Goal: Task Accomplishment & Management: Manage account settings

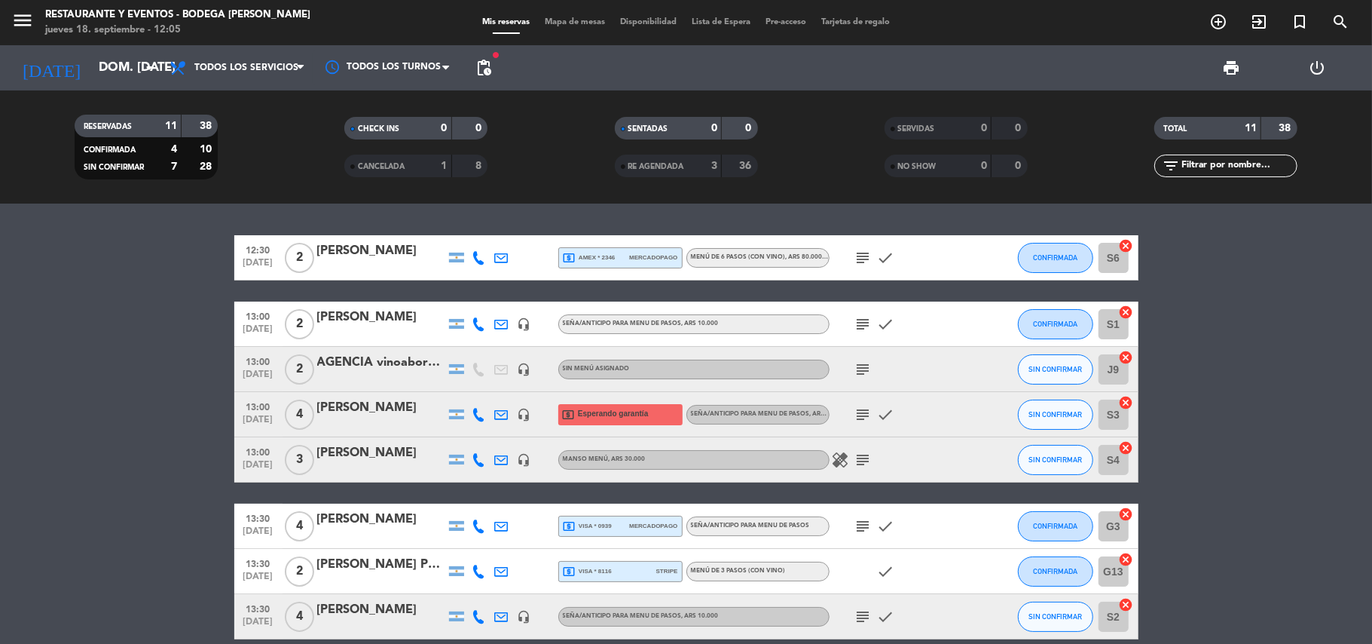
scroll to position [200, 0]
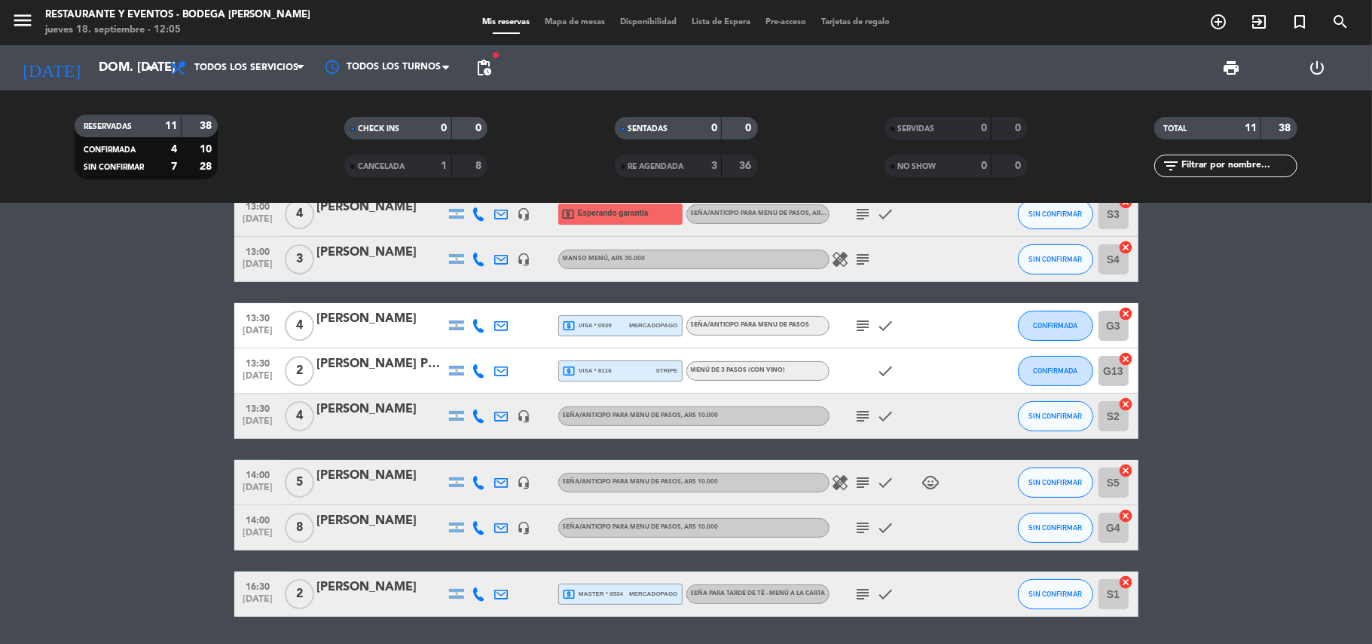
click at [377, 526] on div "[PERSON_NAME]" at bounding box center [381, 521] width 128 height 20
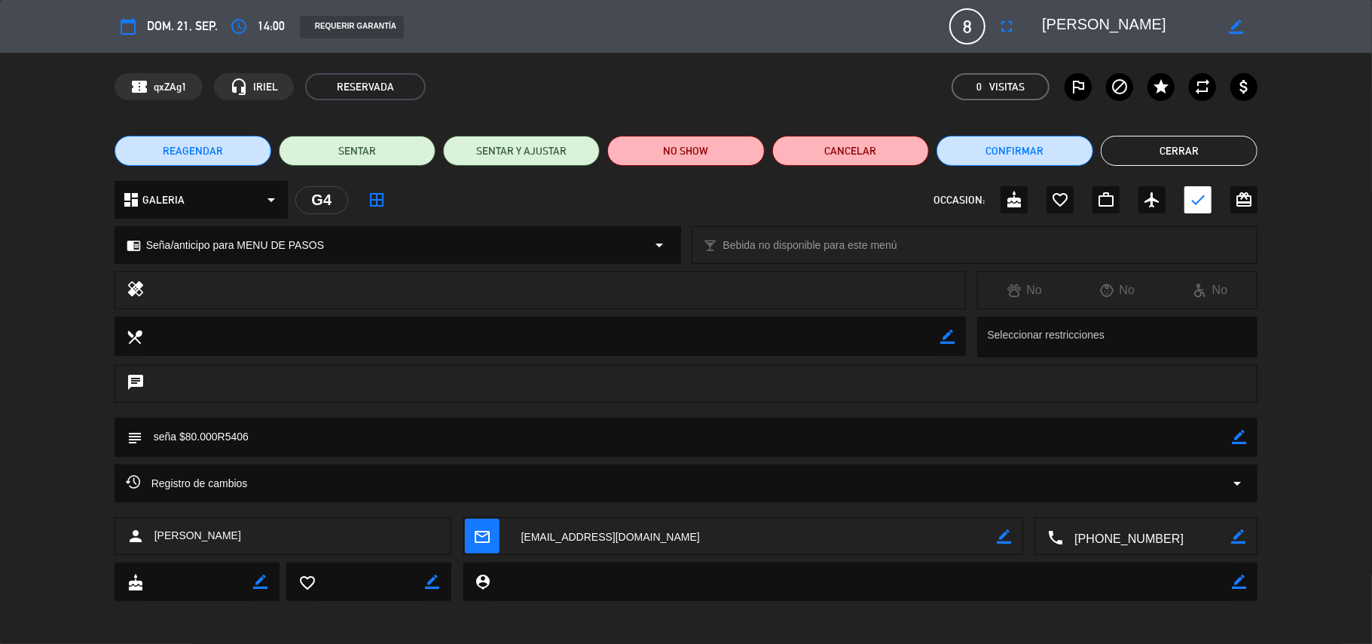
click at [196, 146] on span "REAGENDAR" at bounding box center [193, 151] width 60 height 16
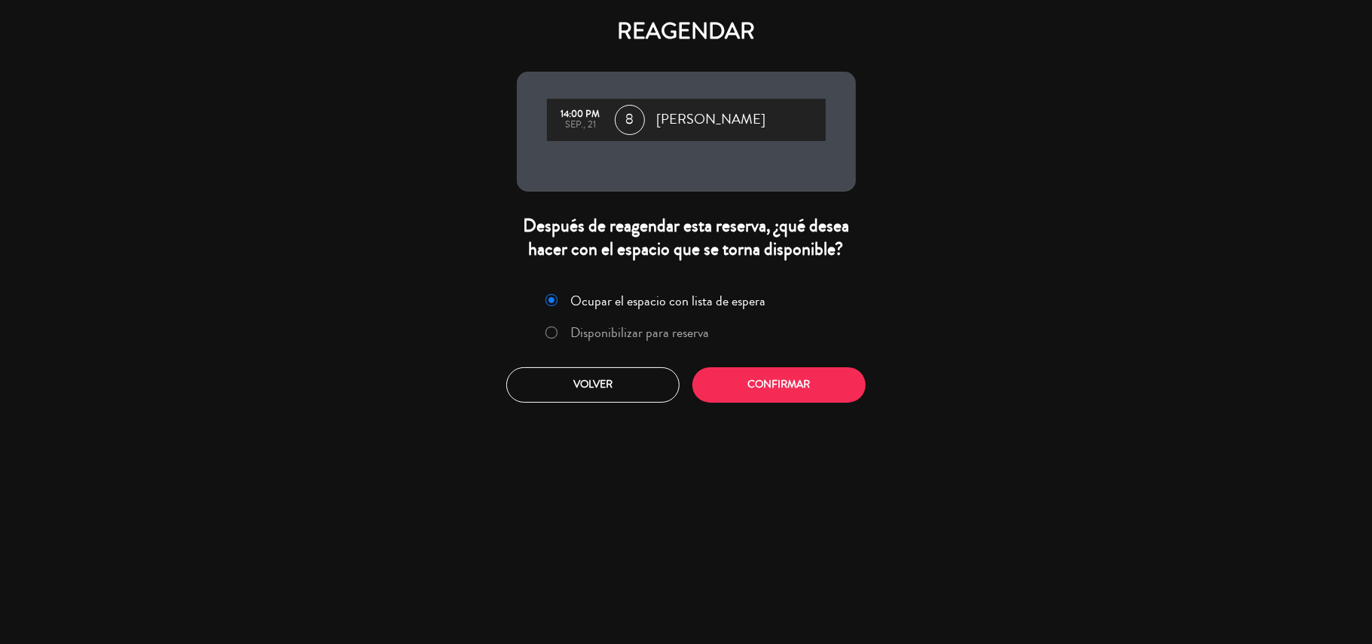
click at [592, 329] on label "Disponibilizar para reserva" at bounding box center [639, 333] width 139 height 14
click at [763, 372] on button "Confirmar" at bounding box center [779, 384] width 173 height 35
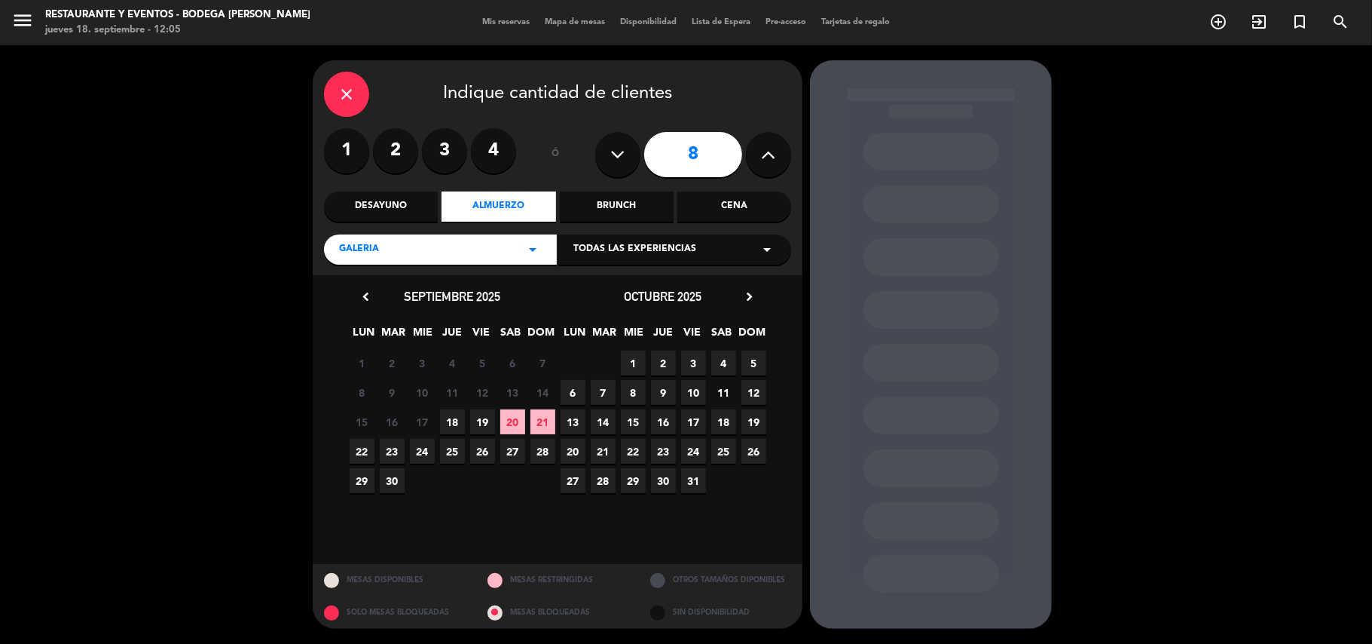
click at [538, 449] on span "28" at bounding box center [543, 451] width 25 height 25
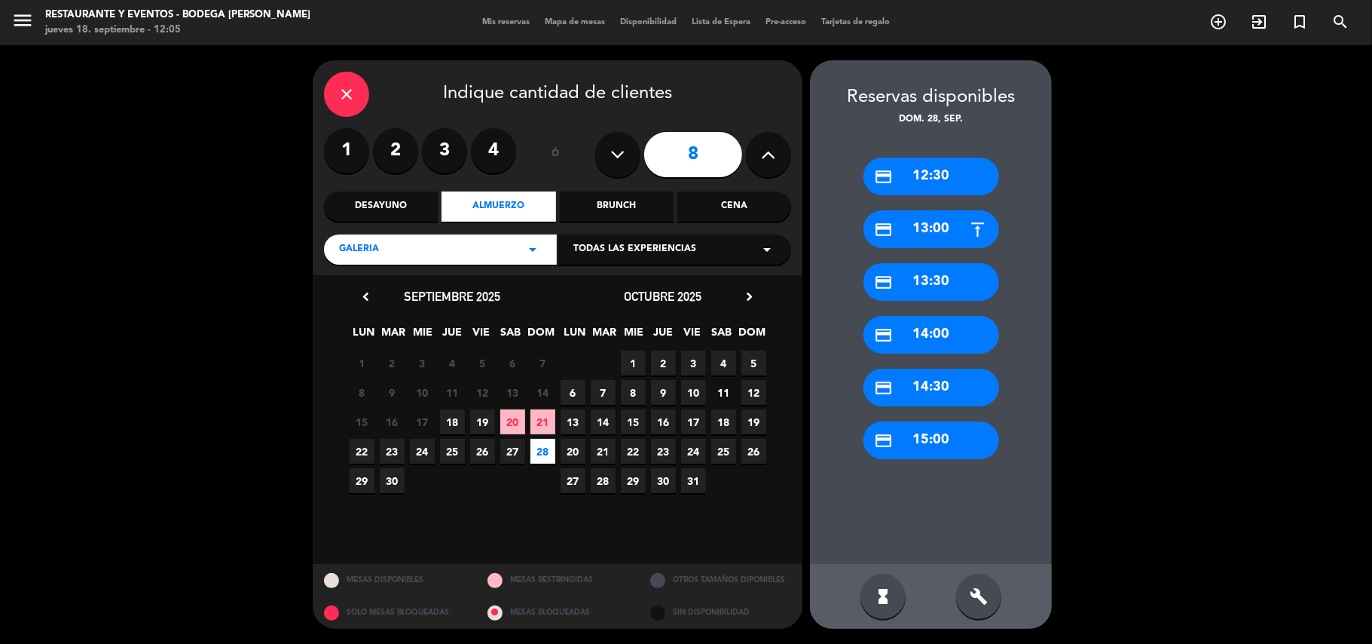
click at [928, 341] on div "credit_card 14:00" at bounding box center [932, 335] width 136 height 38
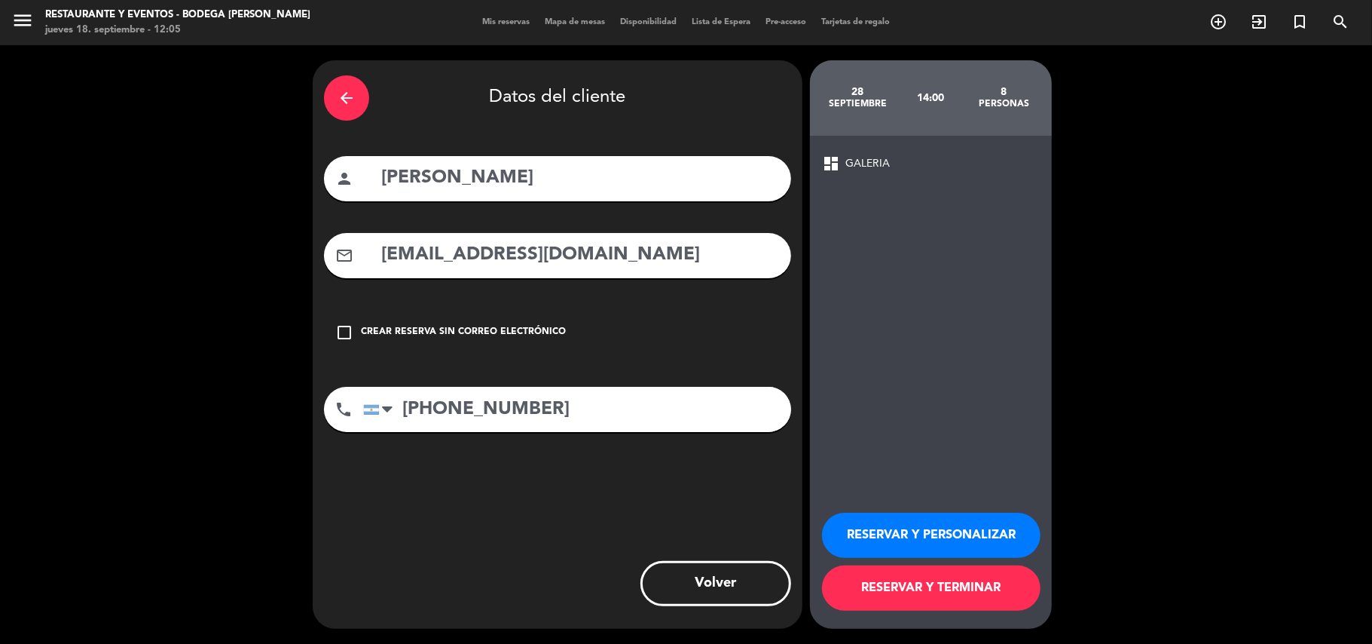
click at [919, 525] on button "RESERVAR Y PERSONALIZAR" at bounding box center [931, 534] width 219 height 45
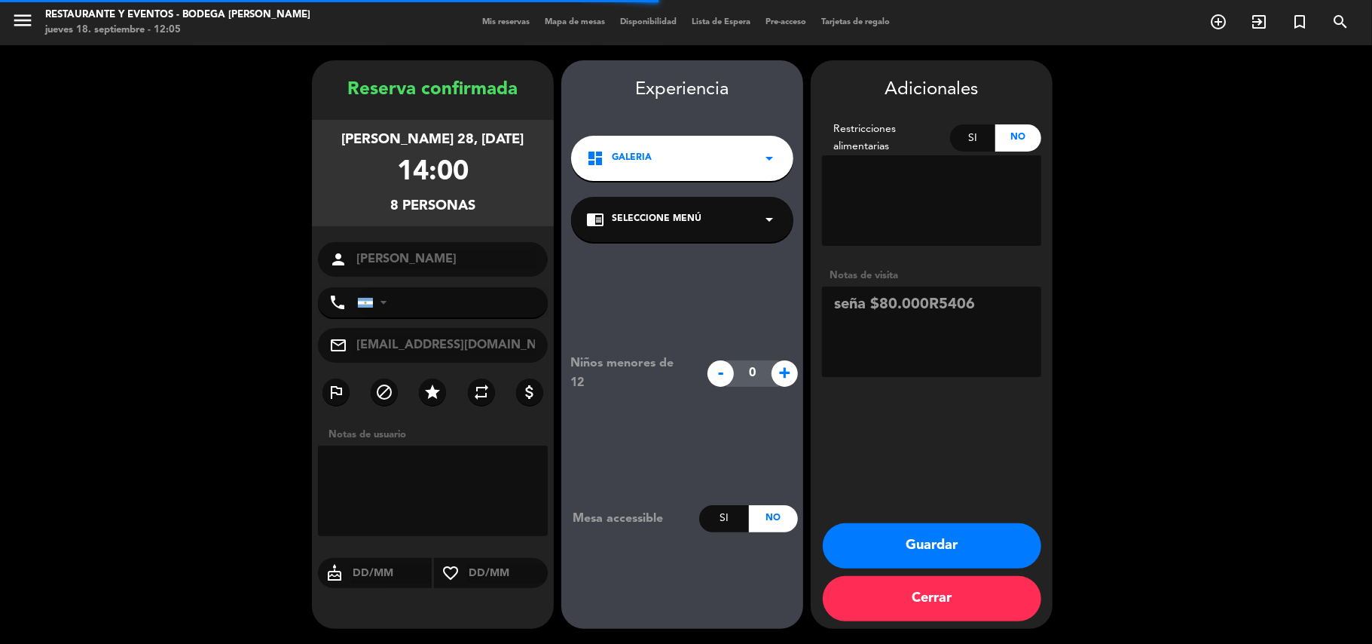
type input "[PHONE_NUMBER]"
click at [905, 540] on button "Guardar" at bounding box center [932, 545] width 219 height 45
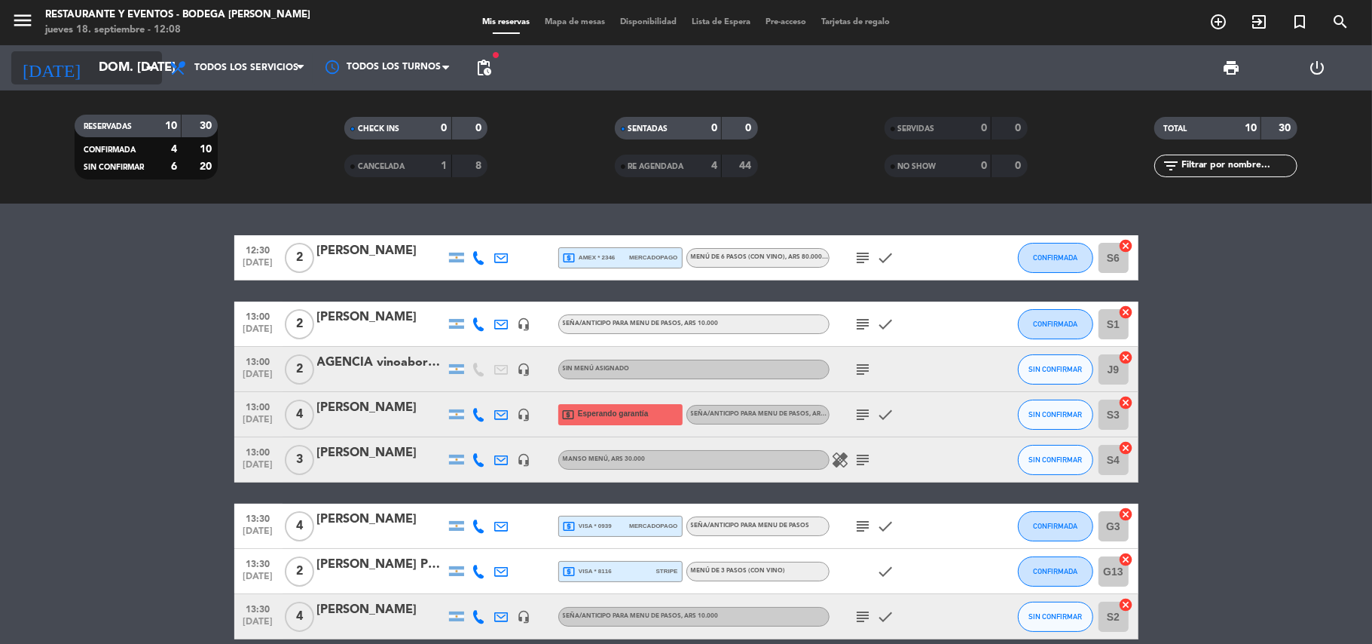
click at [100, 67] on input "dom. [DATE]" at bounding box center [172, 68] width 163 height 29
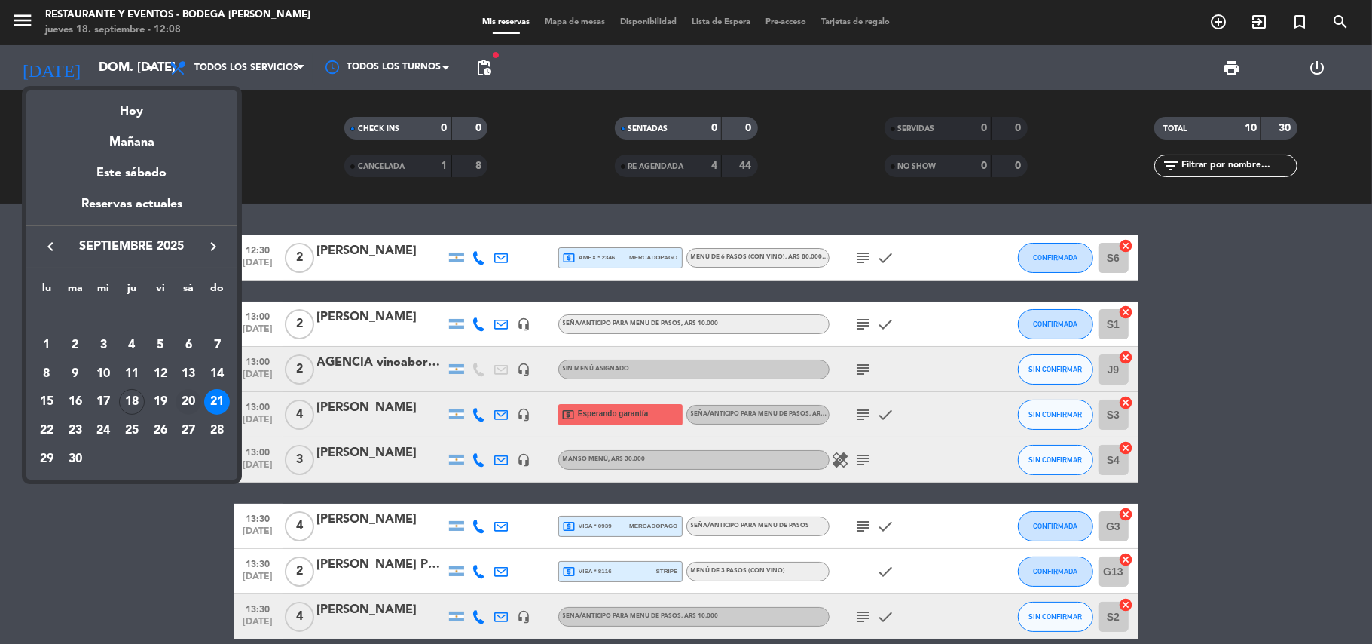
click at [187, 411] on div "20" at bounding box center [189, 402] width 26 height 26
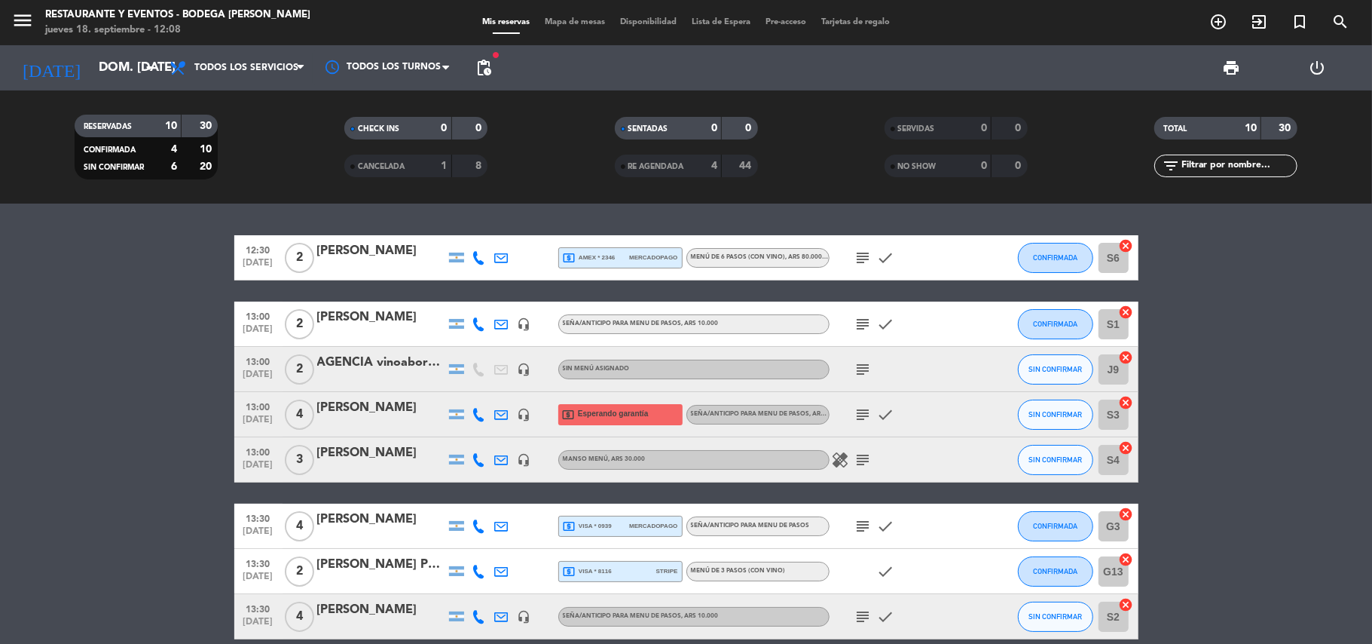
type input "sáb. [DATE]"
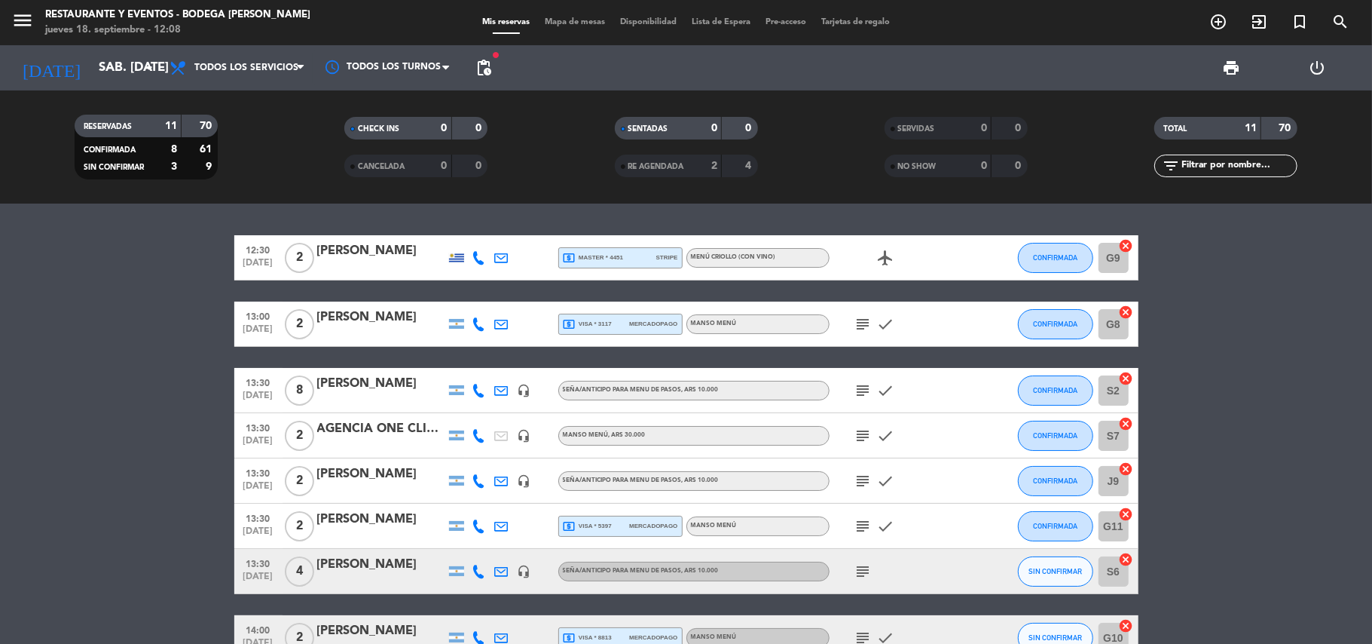
click at [390, 320] on div "[PERSON_NAME]" at bounding box center [381, 317] width 128 height 20
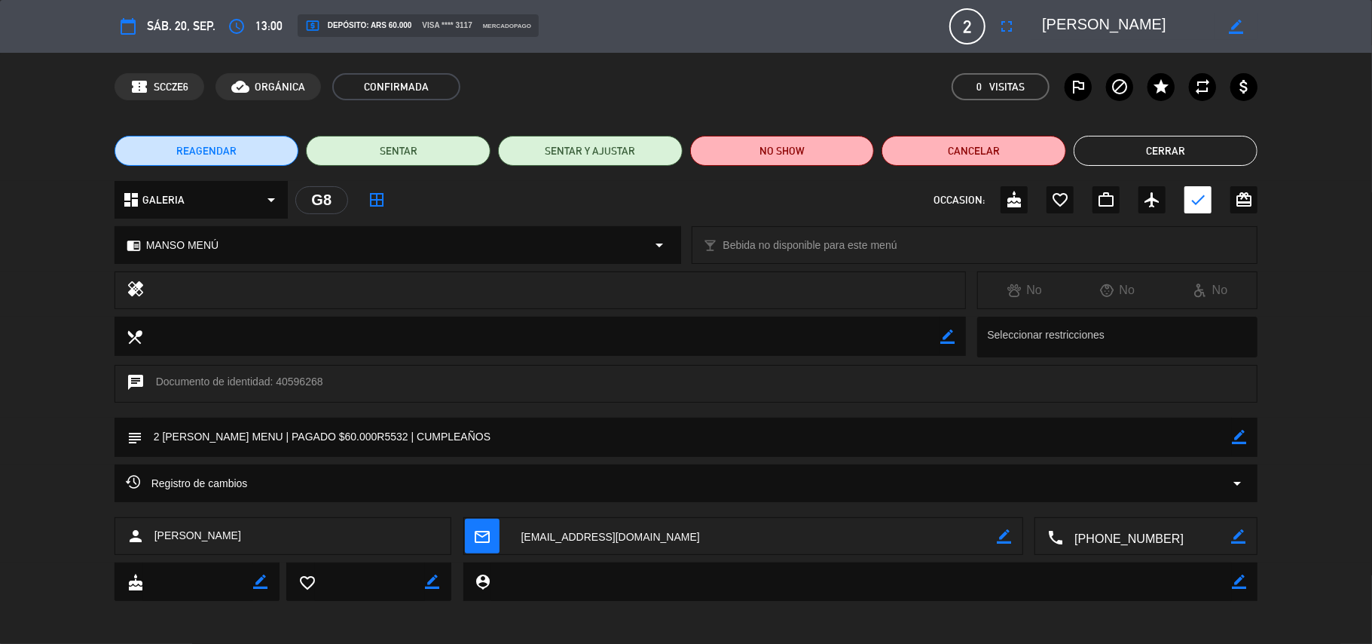
click at [205, 154] on span "REAGENDAR" at bounding box center [206, 151] width 60 height 16
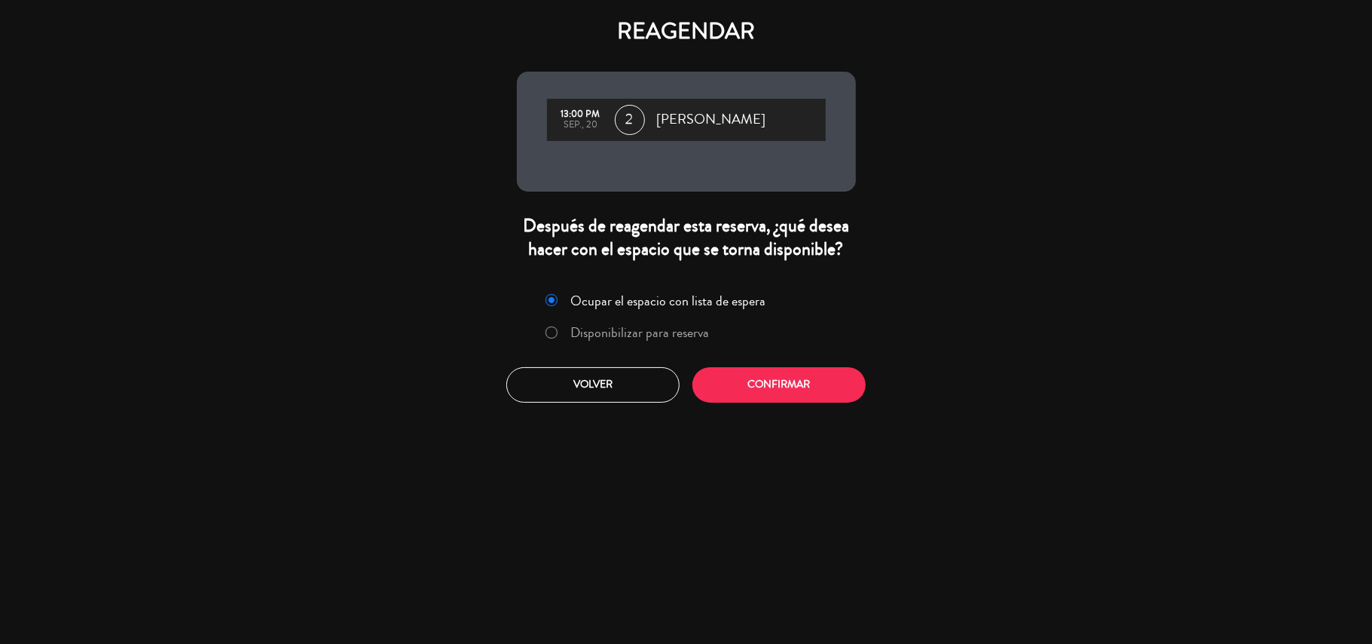
click at [558, 332] on div at bounding box center [552, 332] width 12 height 13
click at [736, 378] on button "Confirmar" at bounding box center [779, 384] width 173 height 35
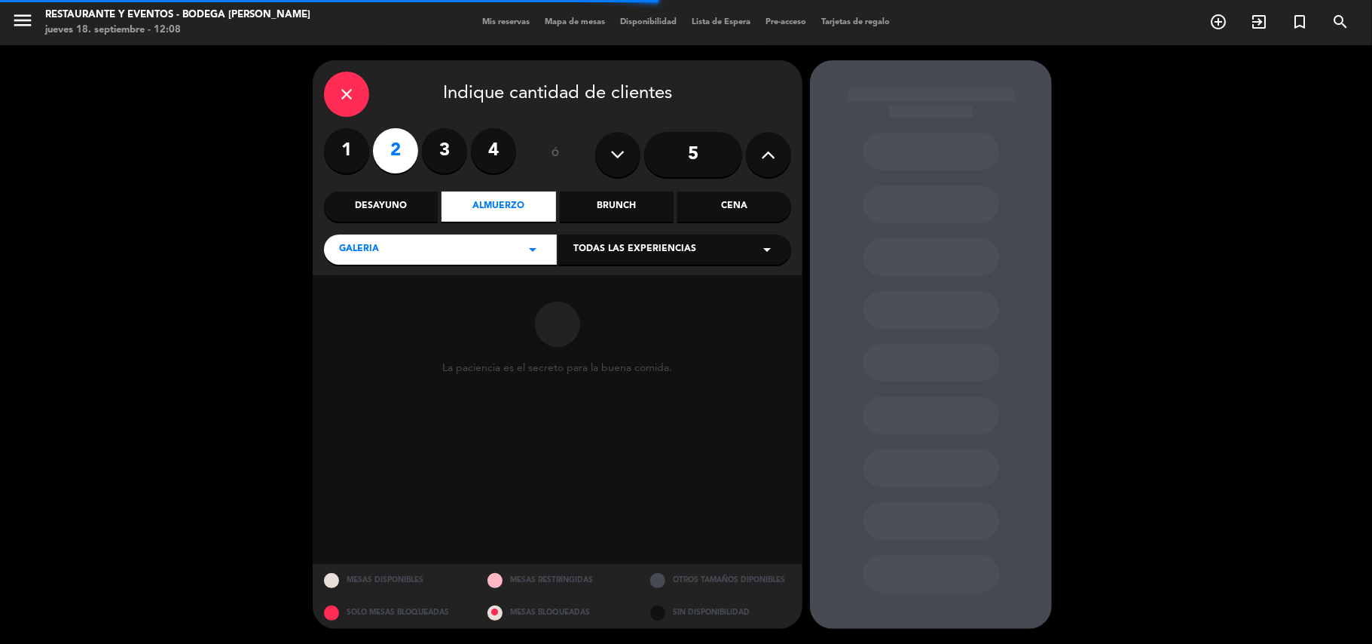
click at [629, 242] on span "Todas las experiencias" at bounding box center [635, 249] width 123 height 15
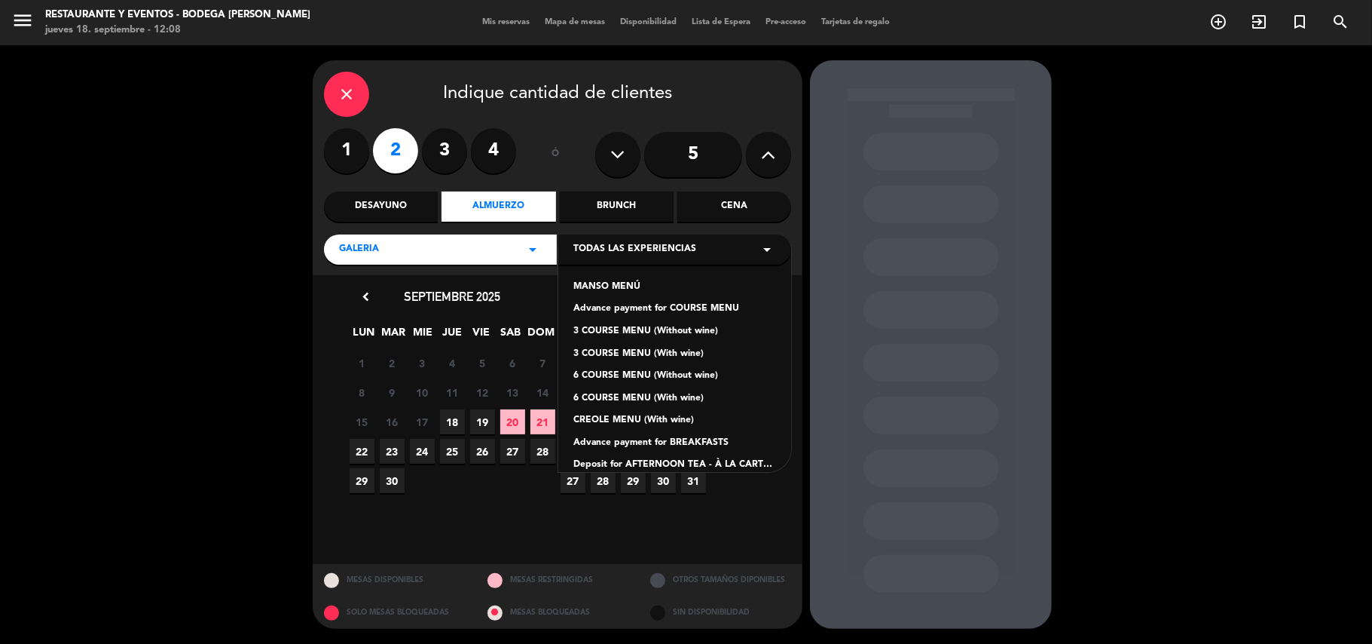
click at [639, 310] on div "Advance payment for COURSE MENU" at bounding box center [675, 308] width 203 height 15
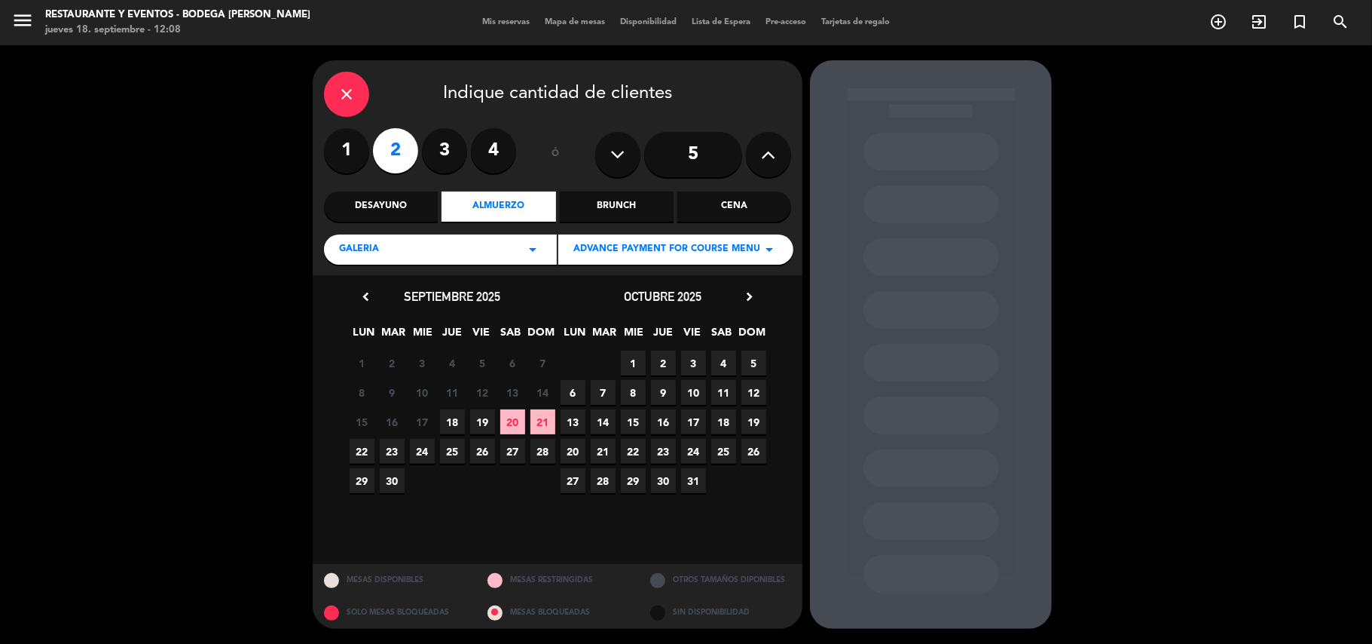
click at [544, 417] on span "21" at bounding box center [543, 421] width 25 height 25
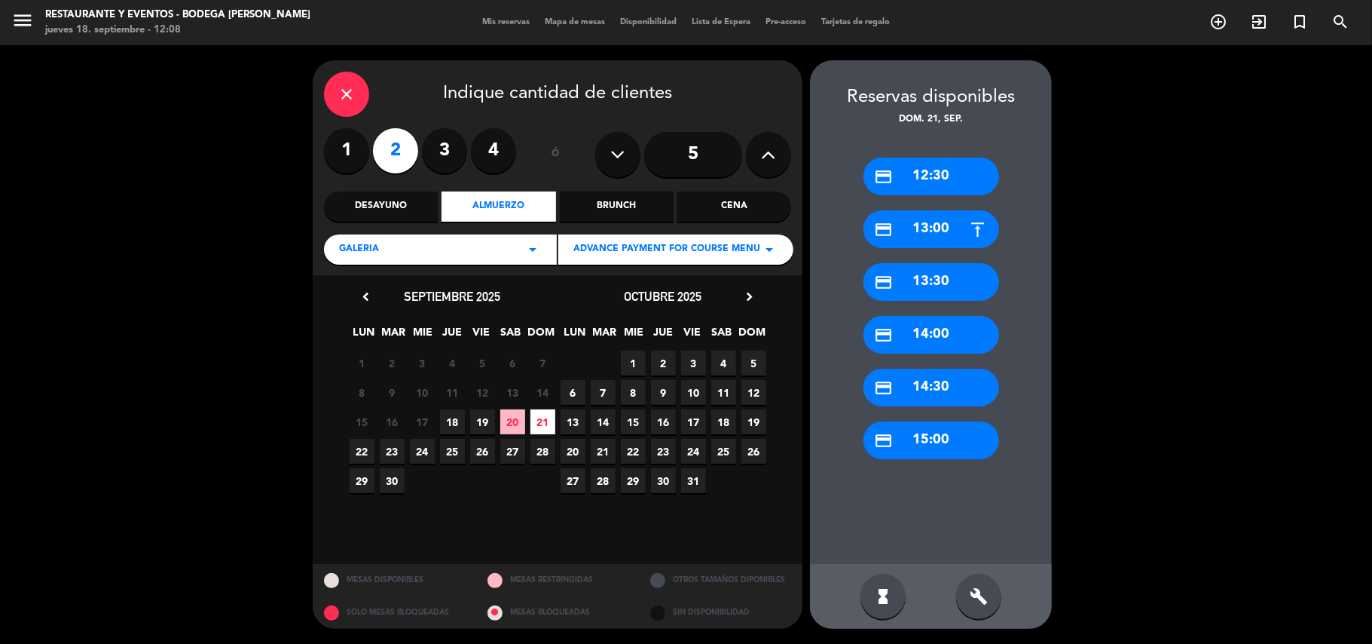
click at [927, 232] on div "credit_card 13:00" at bounding box center [932, 229] width 136 height 38
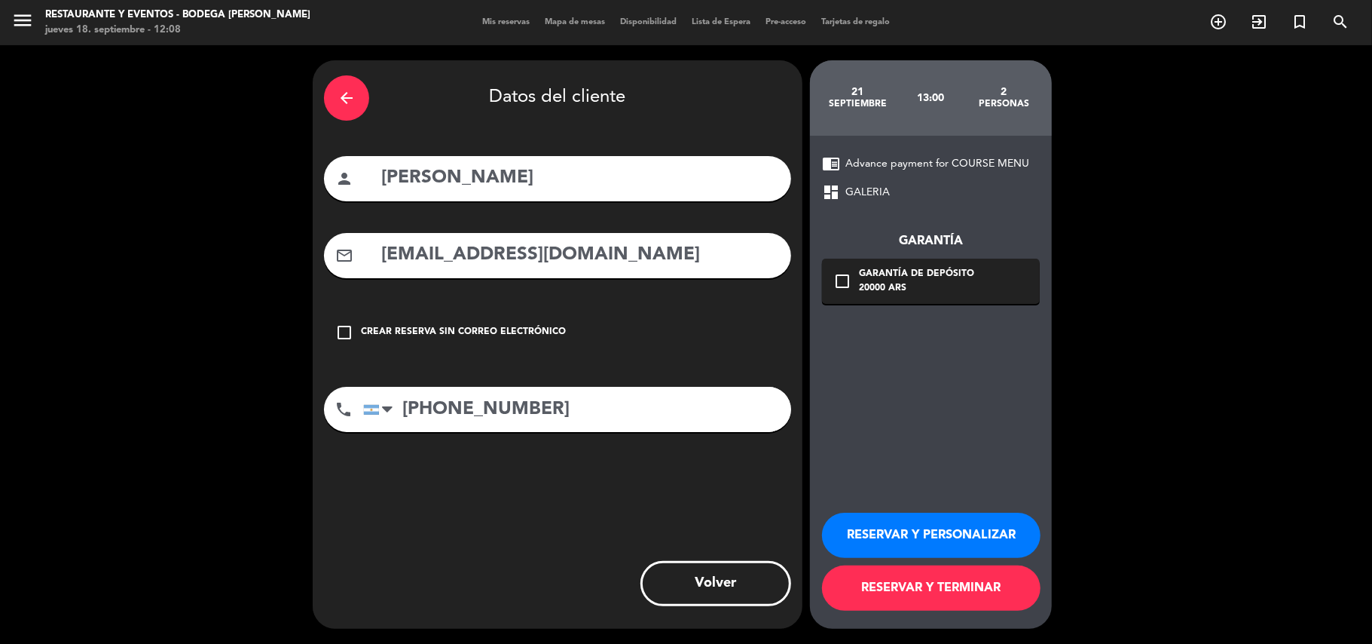
click at [944, 534] on button "RESERVAR Y PERSONALIZAR" at bounding box center [931, 534] width 219 height 45
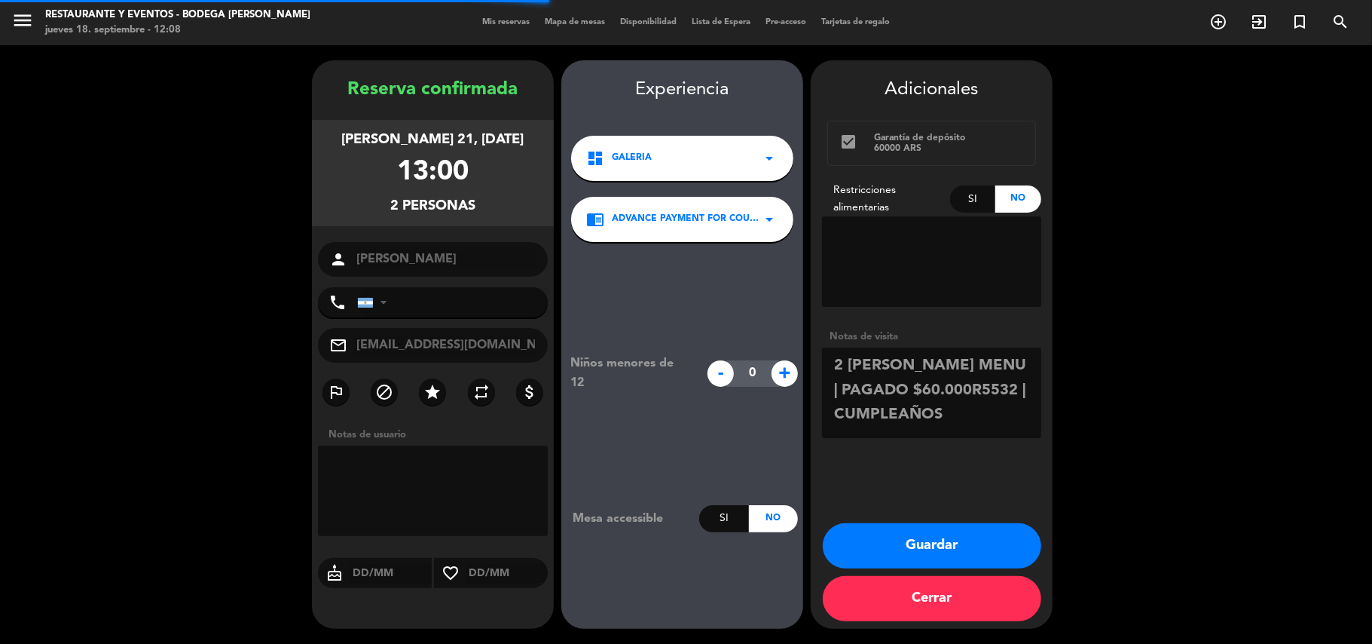
type input "[PHONE_NUMBER]"
click at [915, 537] on button "Guardar" at bounding box center [932, 545] width 219 height 45
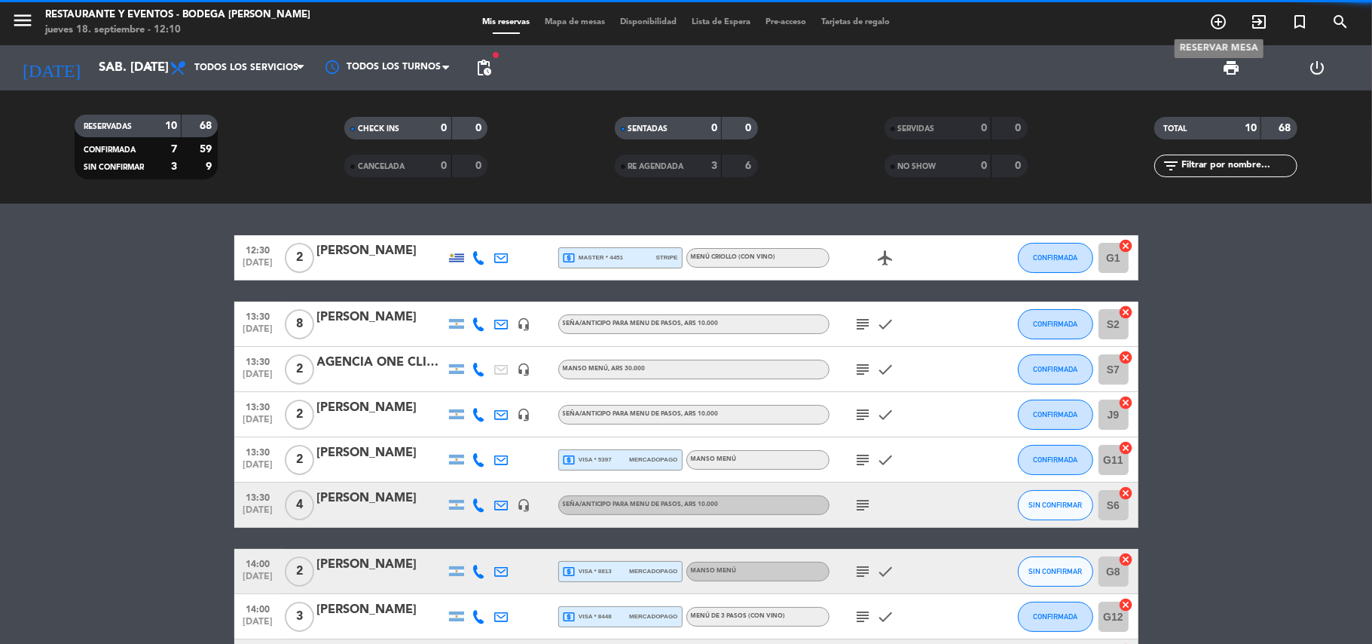
click at [1222, 17] on icon "add_circle_outline" at bounding box center [1219, 22] width 18 height 18
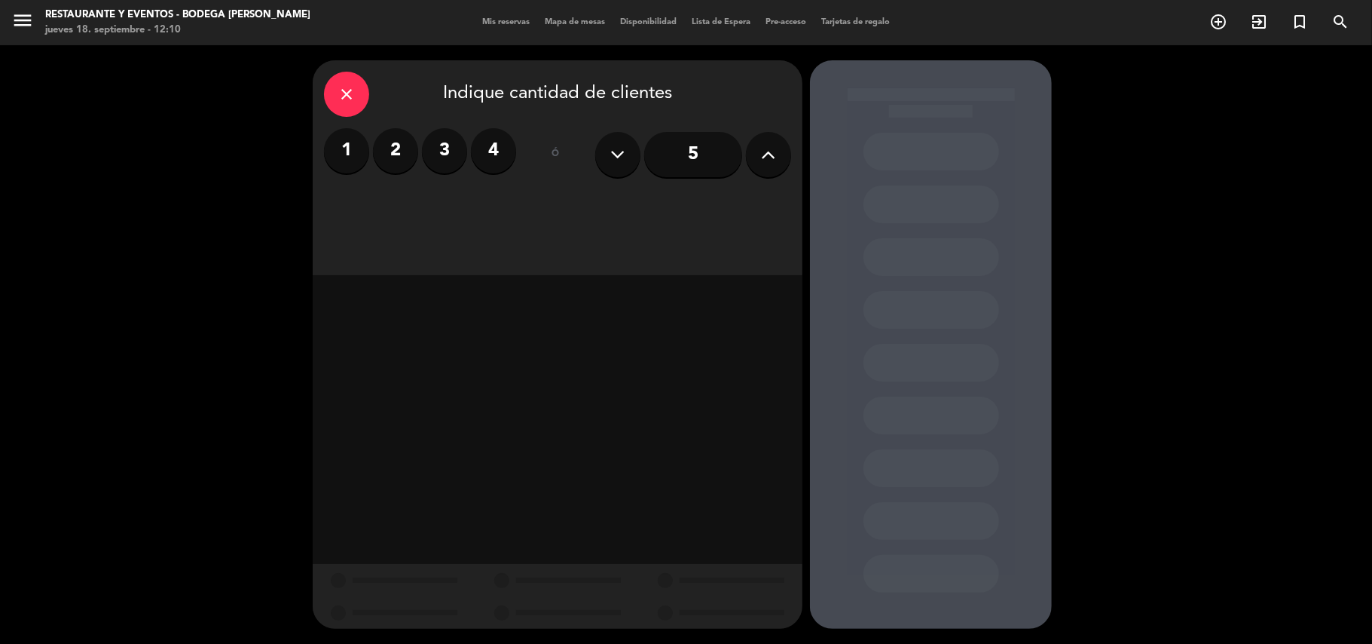
click at [778, 145] on button at bounding box center [768, 154] width 45 height 45
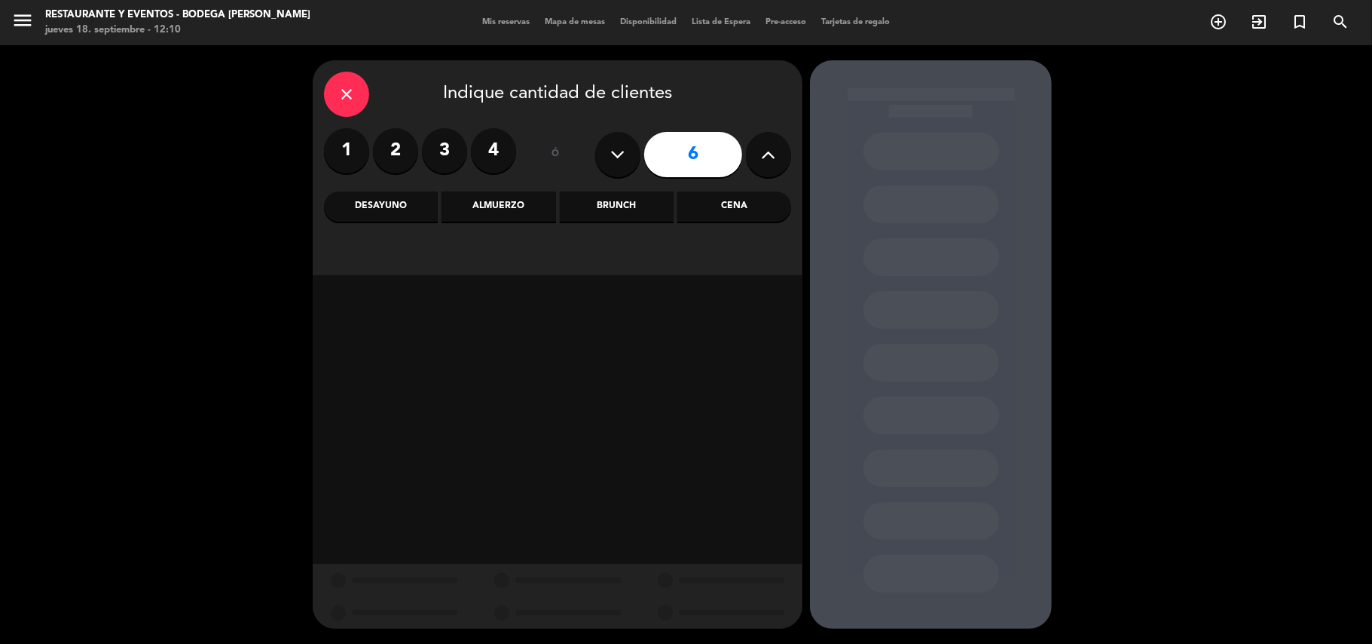
click at [778, 145] on button at bounding box center [768, 154] width 45 height 45
type input "9"
drag, startPoint x: 500, startPoint y: 196, endPoint x: 546, endPoint y: 228, distance: 55.8
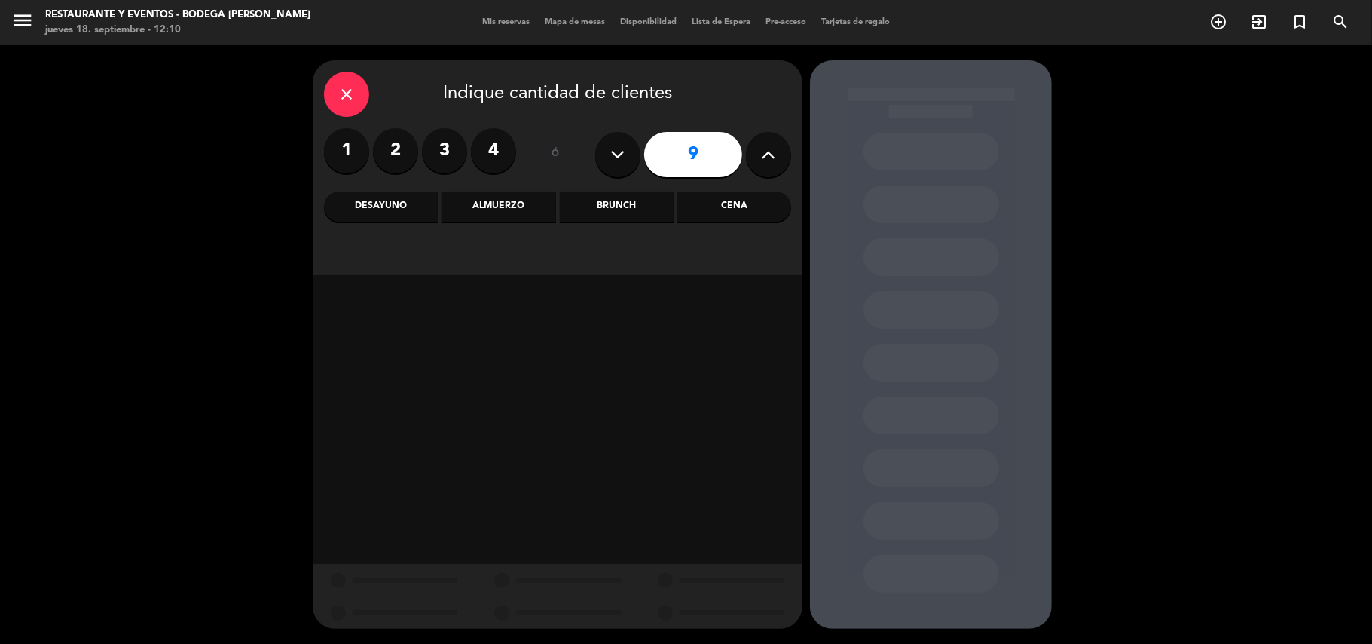
click at [501, 196] on div "Almuerzo" at bounding box center [499, 206] width 114 height 30
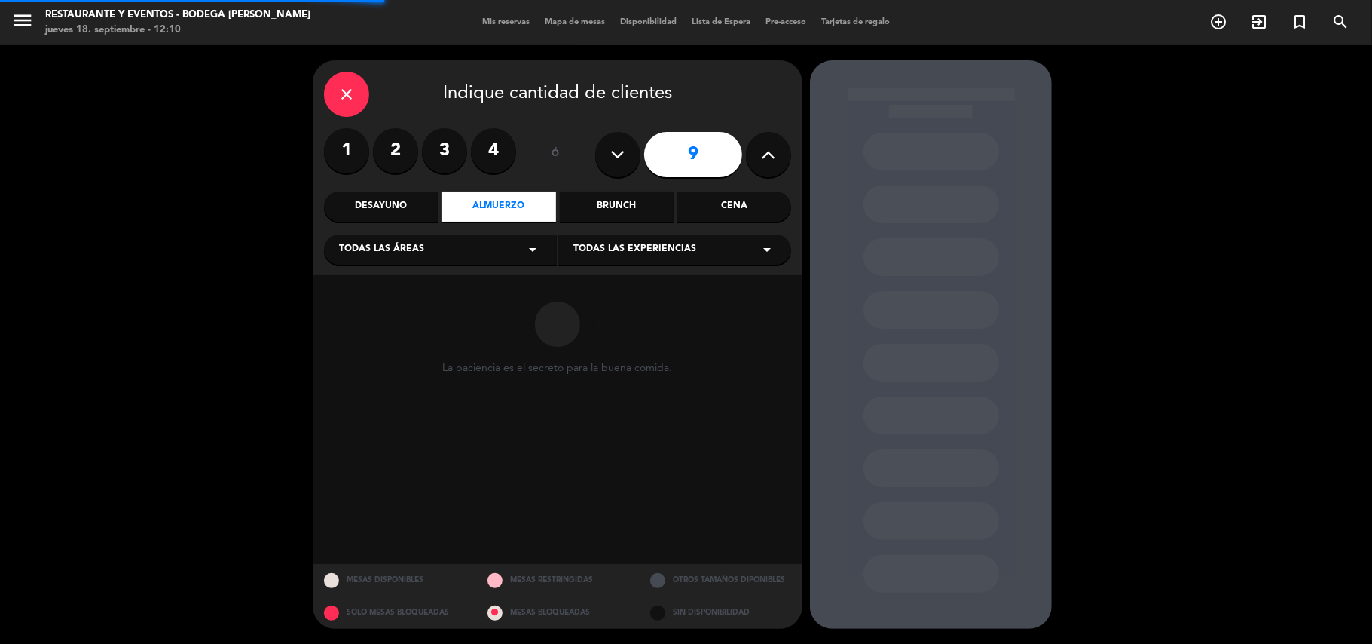
drag, startPoint x: 580, startPoint y: 244, endPoint x: 598, endPoint y: 261, distance: 25.1
click at [580, 245] on span "Todas las experiencias" at bounding box center [635, 249] width 123 height 15
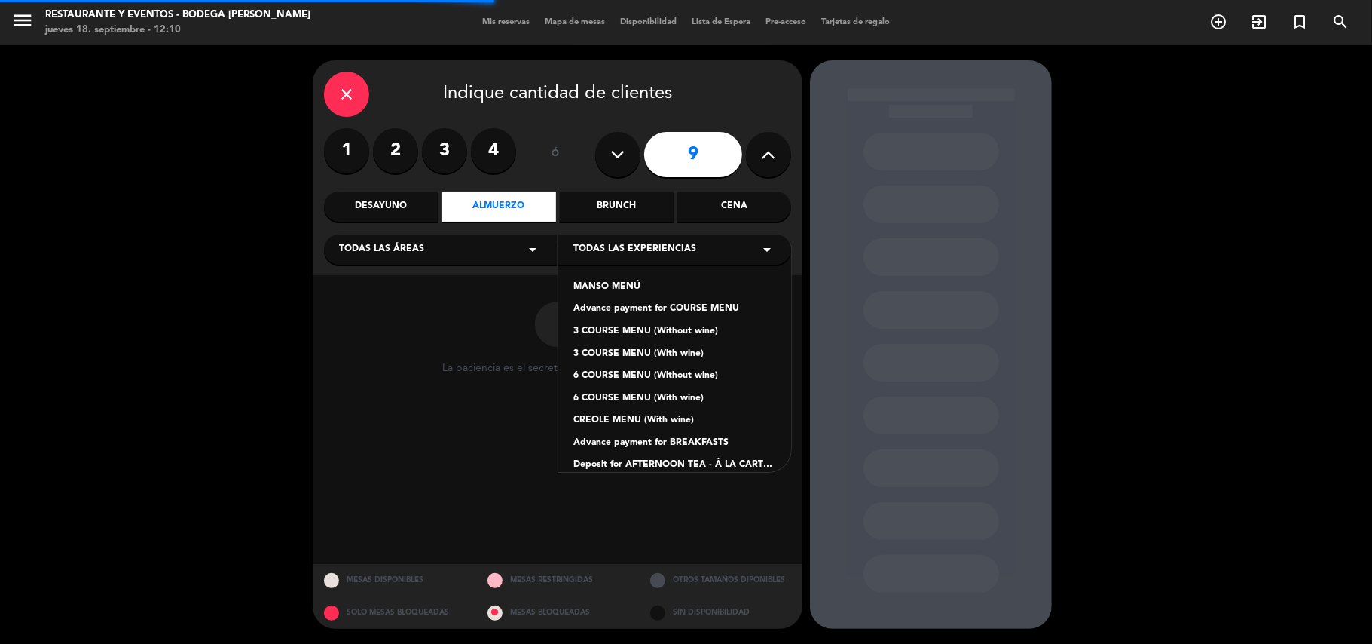
click at [626, 307] on div "Advance payment for COURSE MENU" at bounding box center [675, 308] width 203 height 15
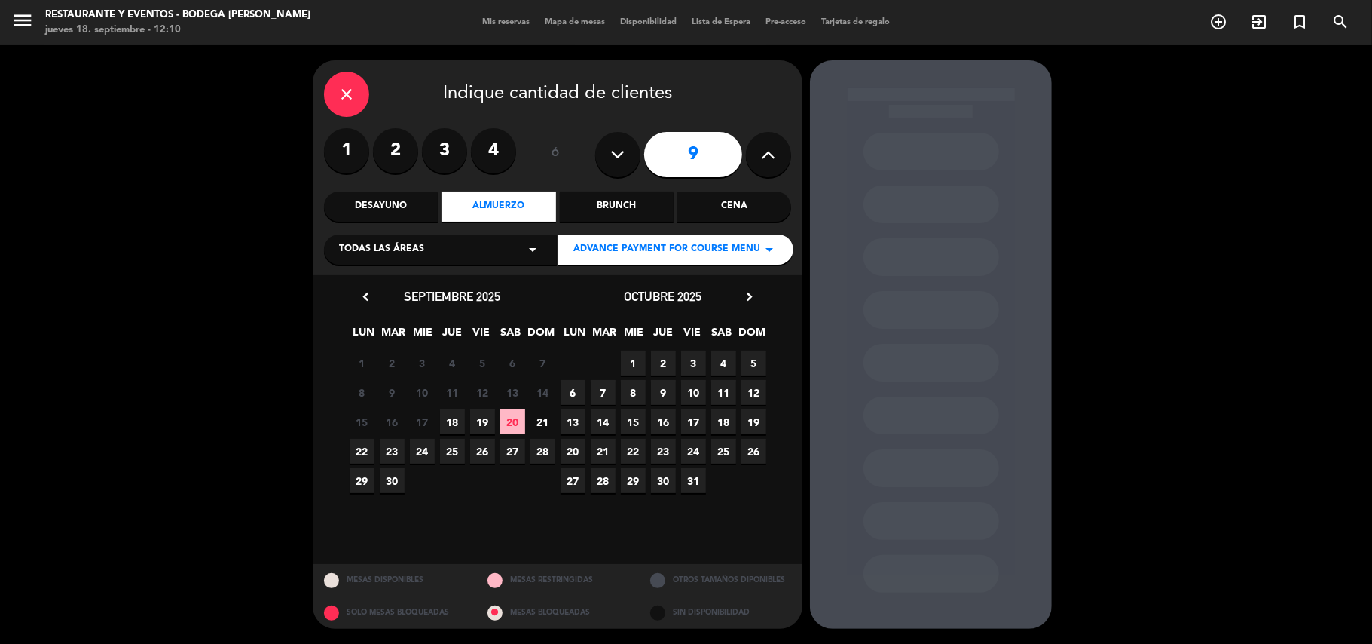
click at [455, 414] on span "18" at bounding box center [452, 421] width 25 height 25
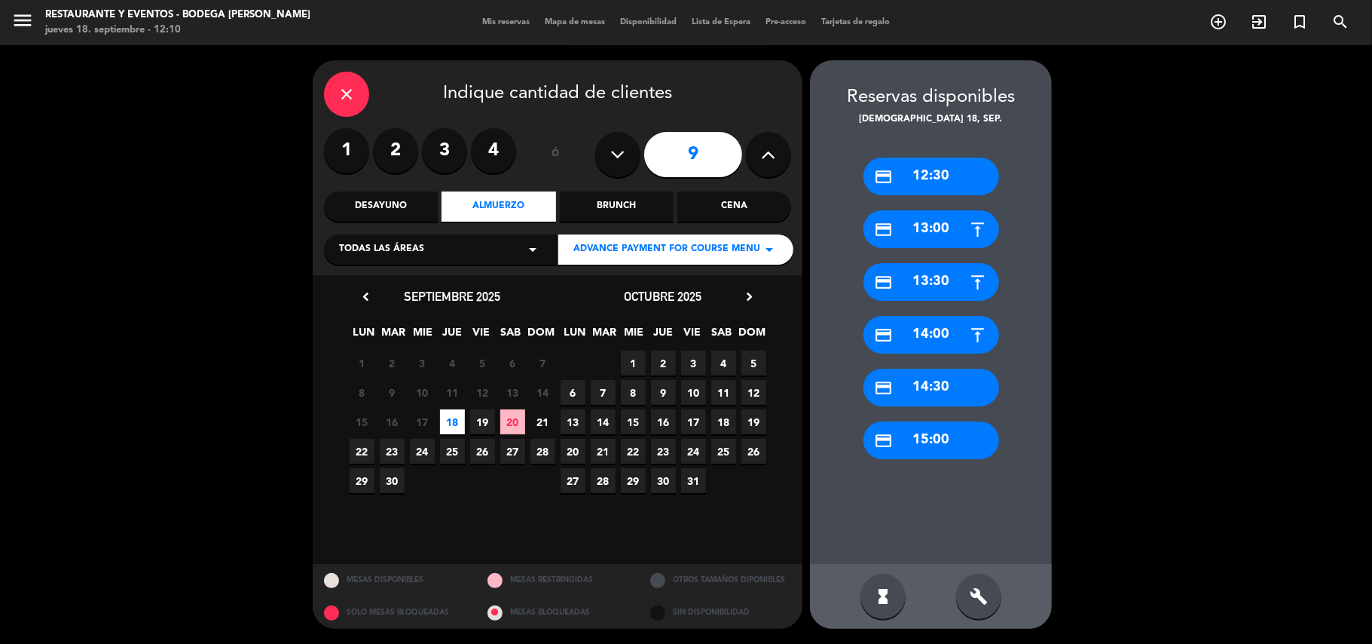
click at [920, 286] on div "credit_card 13:30" at bounding box center [932, 282] width 136 height 38
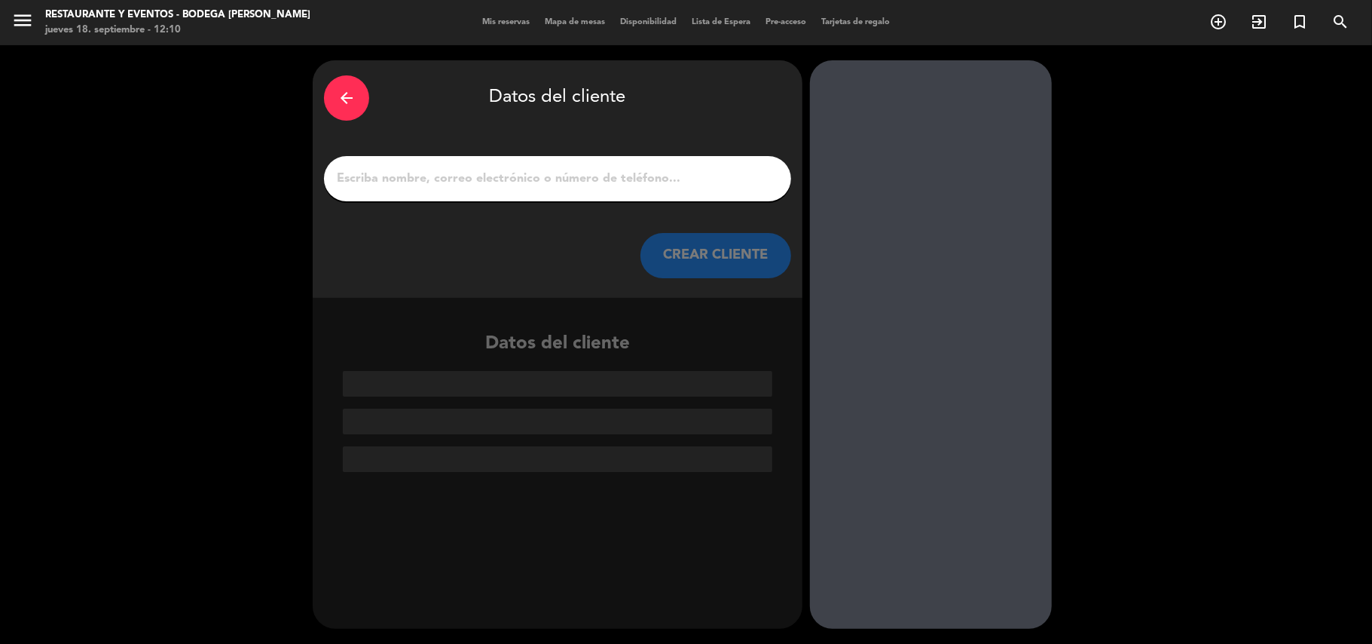
click at [577, 185] on input "1" at bounding box center [557, 178] width 445 height 21
paste input "[PERSON_NAME]"
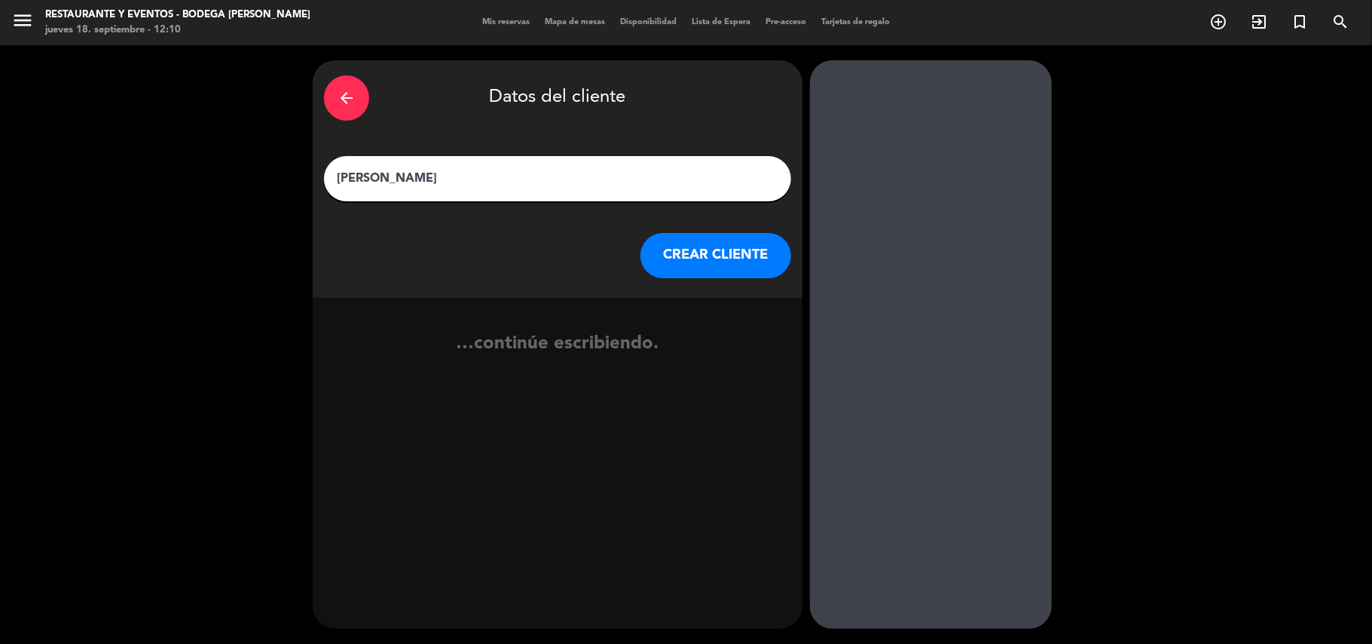
type input "[PERSON_NAME]"
click at [683, 250] on button "CREAR CLIENTE" at bounding box center [716, 255] width 151 height 45
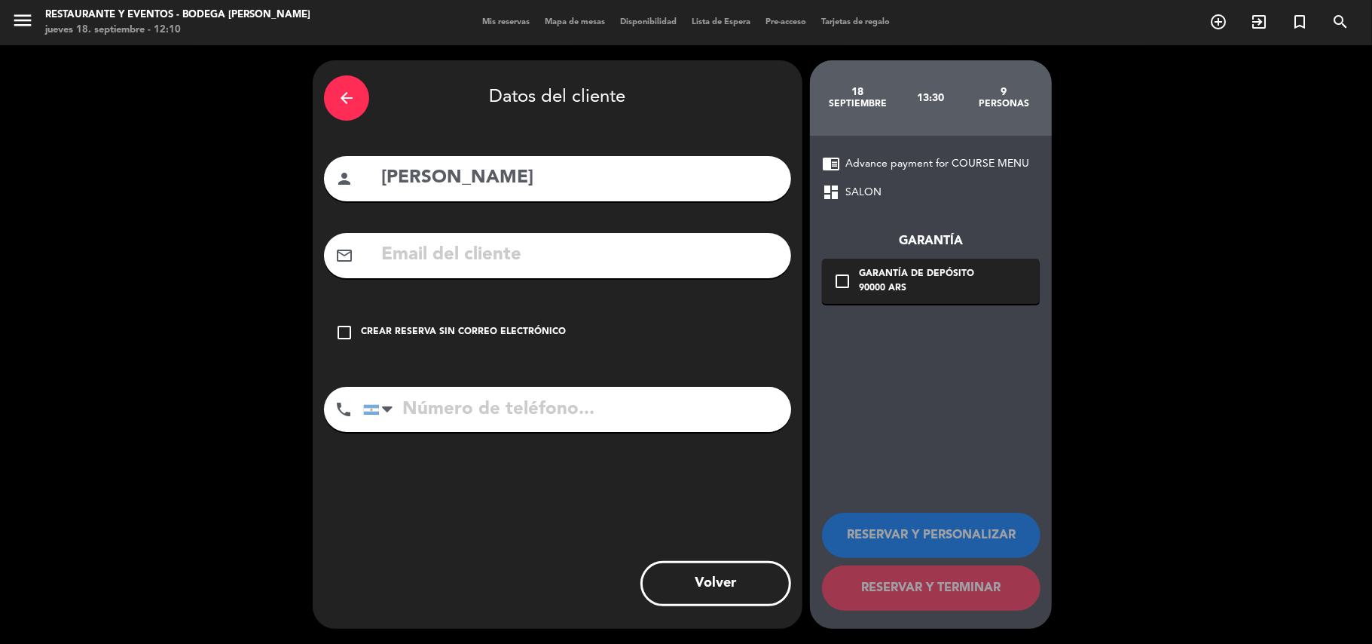
click at [462, 317] on div "check_box_outline_blank Crear reserva sin correo electrónico" at bounding box center [557, 332] width 467 height 45
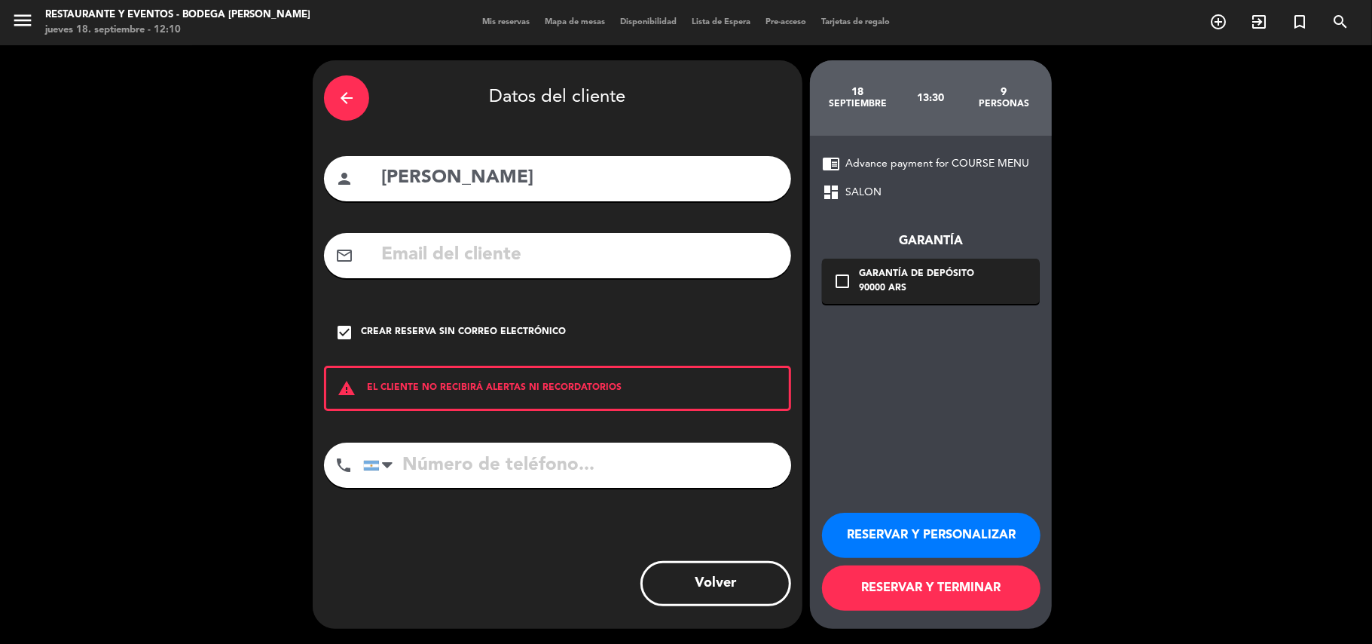
click at [529, 470] on input "tel" at bounding box center [577, 464] width 428 height 45
paste input "[PHONE_NUMBER]"
type input "[PHONE_NUMBER]"
click at [942, 528] on button "RESERVAR Y PERSONALIZAR" at bounding box center [931, 534] width 219 height 45
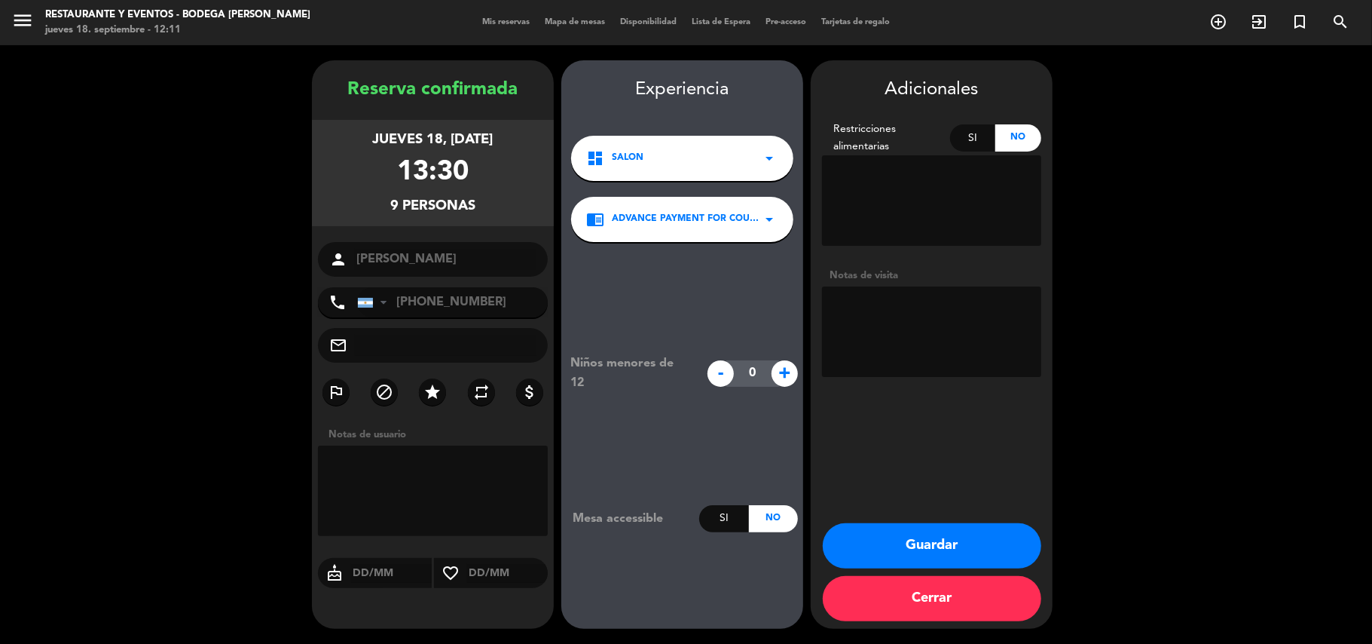
click at [912, 538] on button "Guardar" at bounding box center [932, 545] width 219 height 45
